Goal: Information Seeking & Learning: Find specific fact

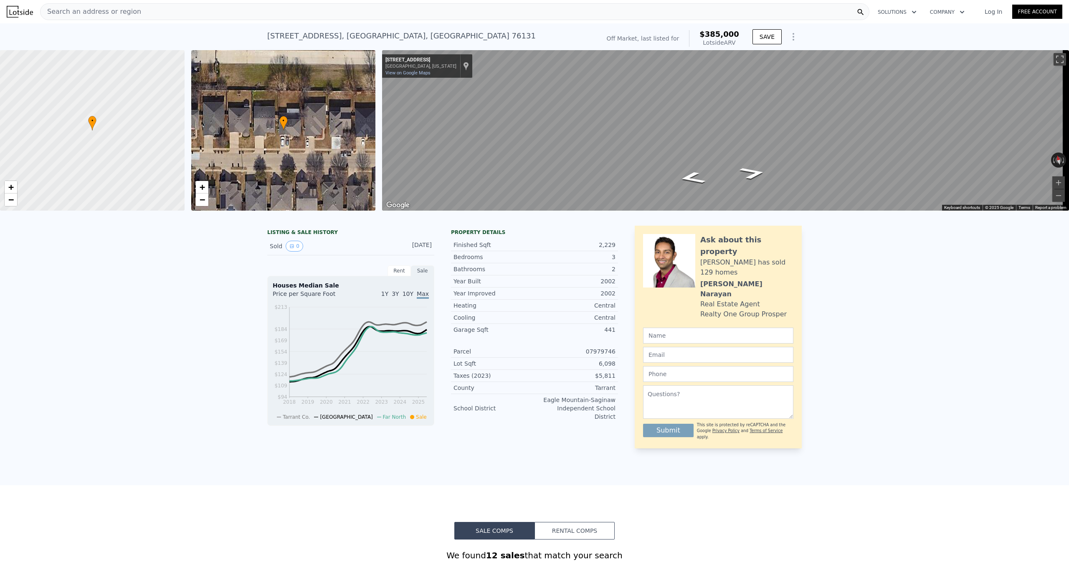
click at [178, 10] on div "Search an address or region" at bounding box center [455, 11] width 830 height 17
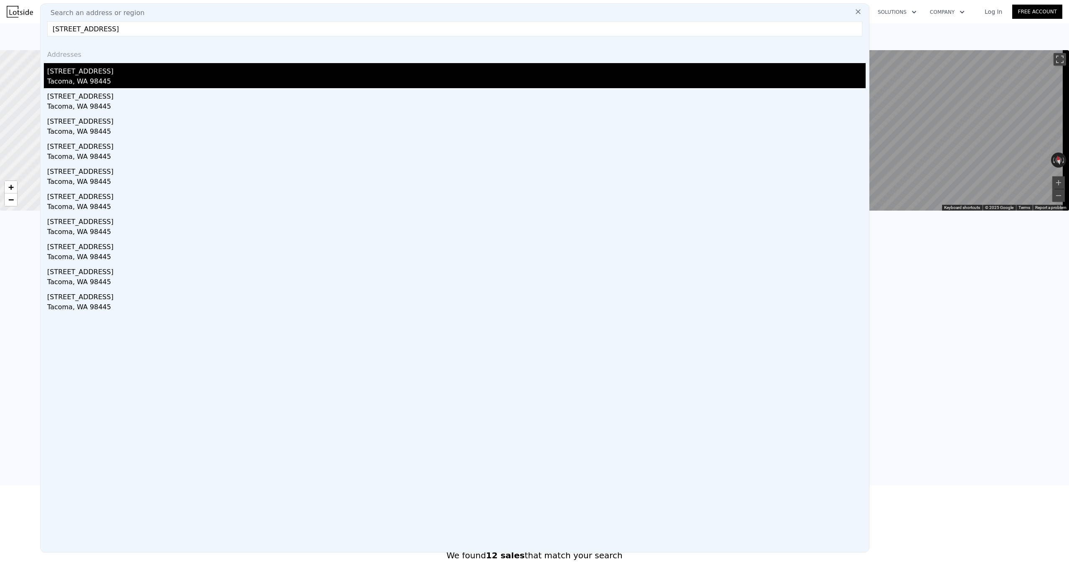
type input "633 E 84th St, Tacoma, WA 98445, USA"
click at [143, 73] on div "633 E 84th St" at bounding box center [456, 69] width 819 height 13
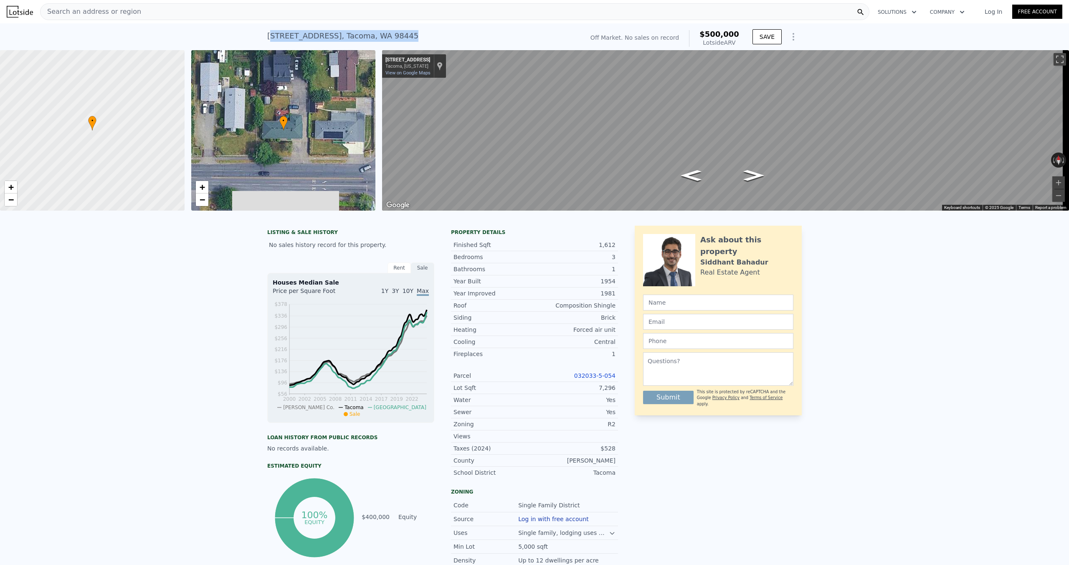
drag, startPoint x: 424, startPoint y: 37, endPoint x: 256, endPoint y: 33, distance: 167.5
click at [256, 33] on div "633 E 84th St , Tacoma , WA 98445 No sales on record (~ARV $500k ) Off Market. …" at bounding box center [534, 36] width 1069 height 27
copy div "633 E 84th St , Tacoma , WA 98445"
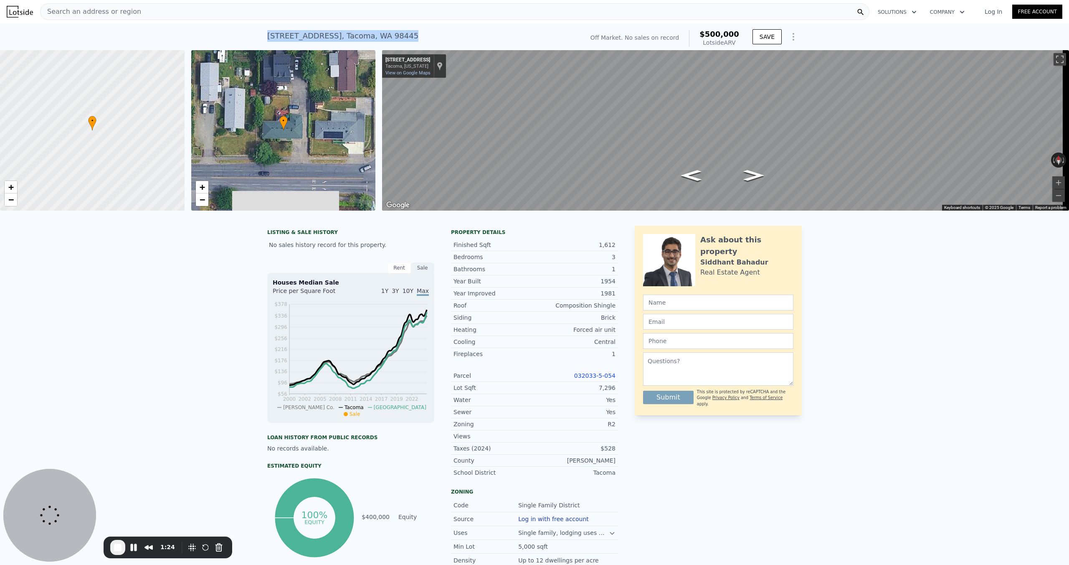
copy div "633 E 84th St , Tacoma , WA 98445"
drag, startPoint x: 421, startPoint y: 38, endPoint x: 264, endPoint y: 37, distance: 157.1
click at [264, 37] on div "633 E 84th St , Tacoma , WA 98445 No sales on record (~ARV $500k ) Off Market. …" at bounding box center [534, 36] width 1069 height 27
copy div "633 E 84th St , Tacoma , WA 98445"
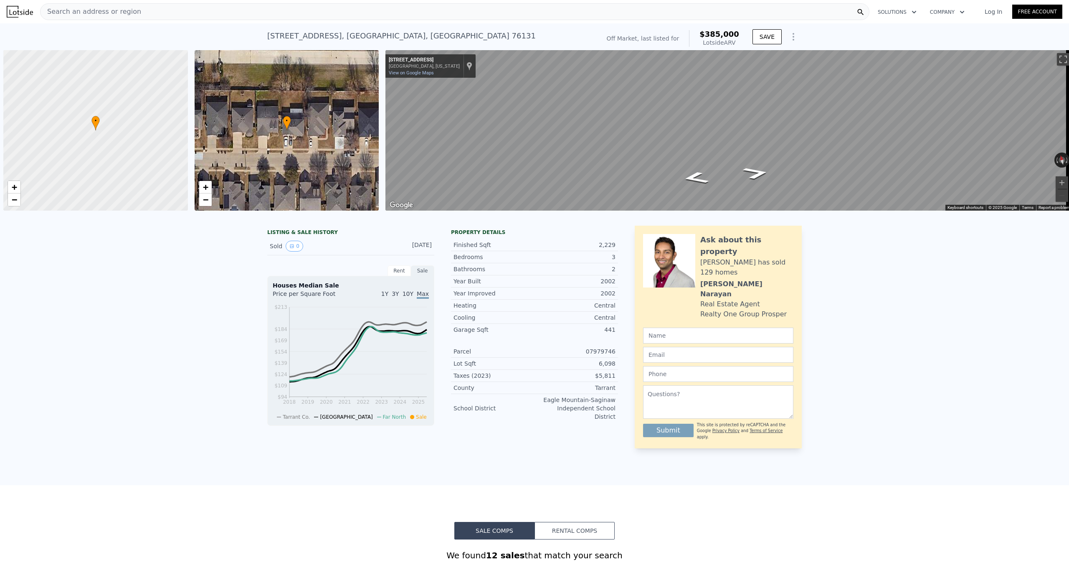
scroll to position [0, 3]
